Goal: Navigation & Orientation: Find specific page/section

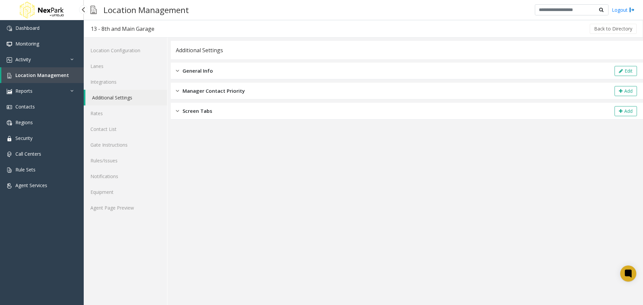
drag, startPoint x: 0, startPoint y: 0, endPoint x: 49, endPoint y: 14, distance: 51.2
click at [49, 14] on img at bounding box center [41, 10] width 47 height 20
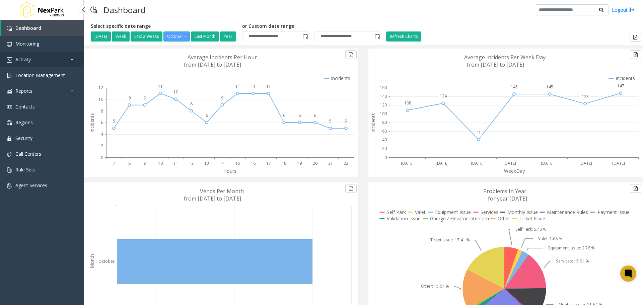
click at [55, 60] on link "Activity" at bounding box center [42, 60] width 84 height 16
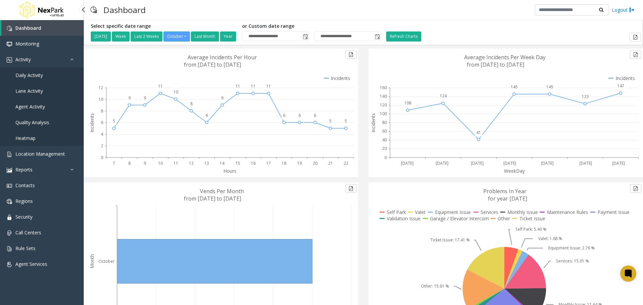
click at [35, 74] on span "Daily Activity" at bounding box center [28, 75] width 27 height 6
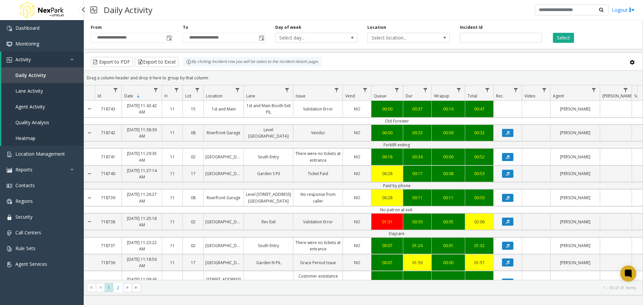
click at [30, 126] on link "Quality Analysis" at bounding box center [42, 123] width 82 height 16
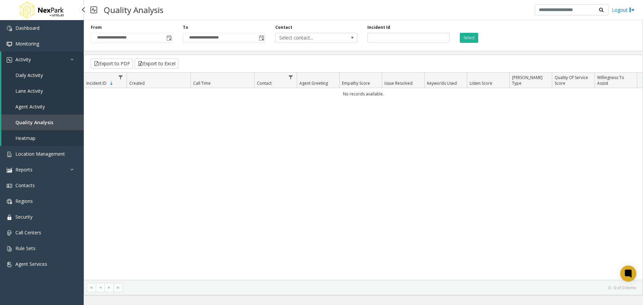
click at [33, 140] on span "Heatmap" at bounding box center [25, 138] width 20 height 6
